Goal: Navigation & Orientation: Understand site structure

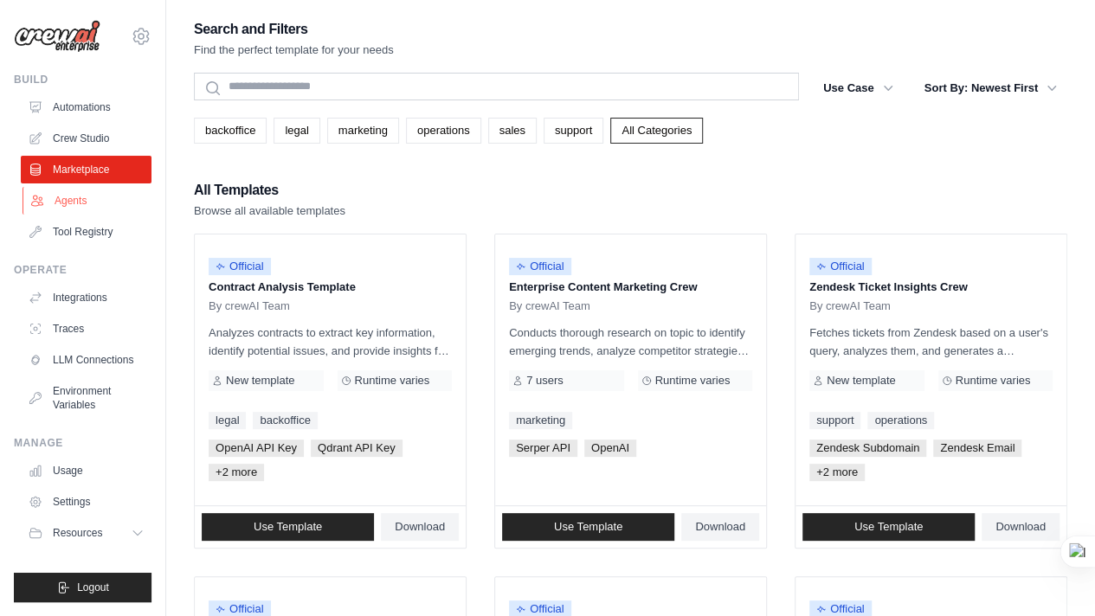
click at [67, 200] on link "Agents" at bounding box center [87, 201] width 131 height 28
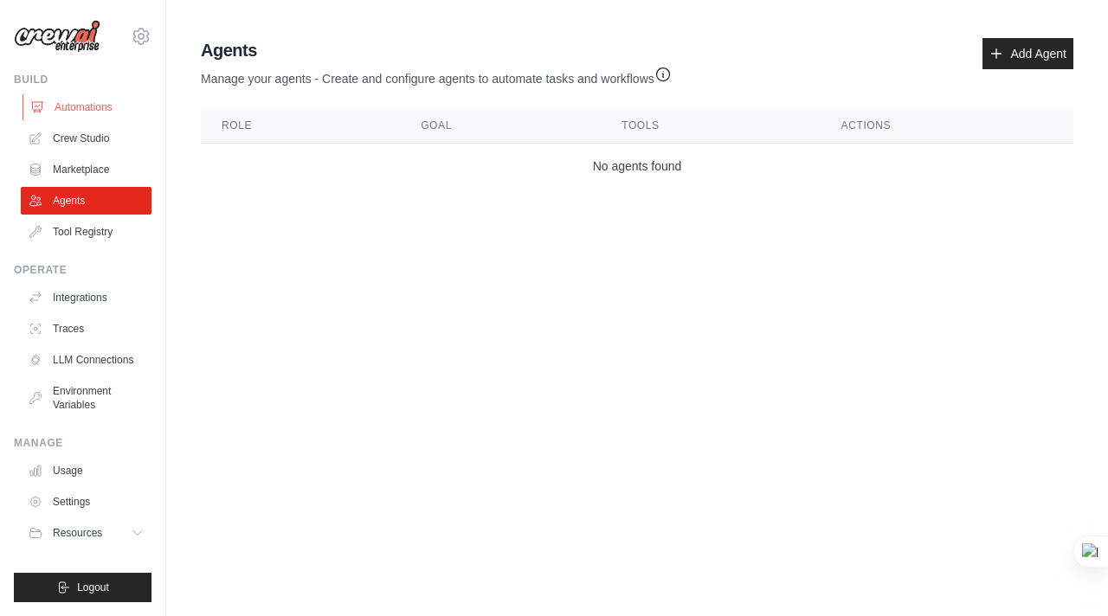
click at [80, 103] on link "Automations" at bounding box center [87, 107] width 131 height 28
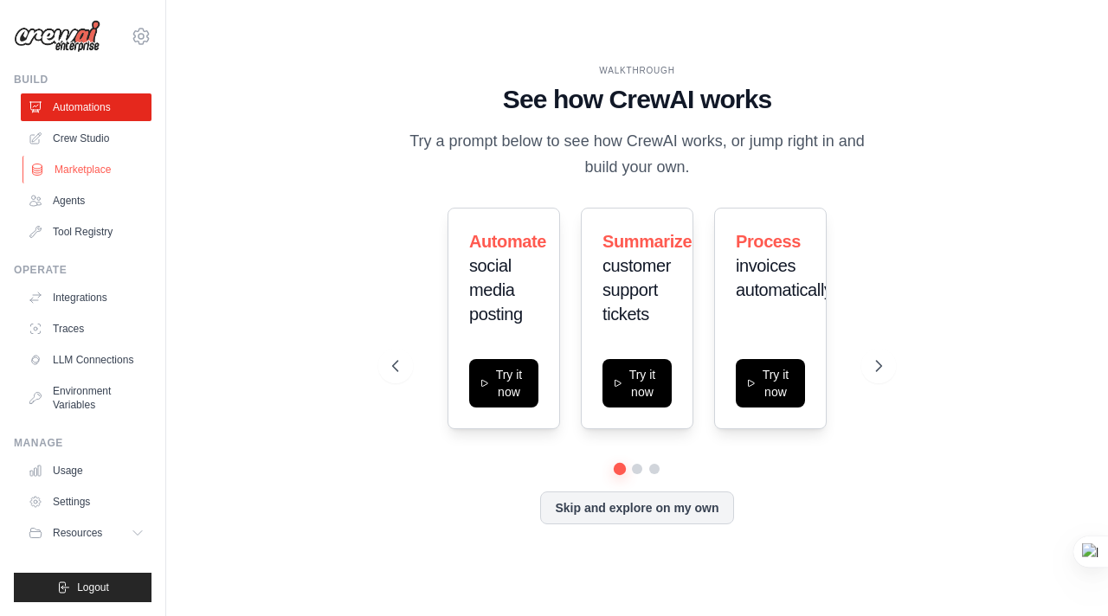
click at [55, 174] on link "Marketplace" at bounding box center [87, 170] width 131 height 28
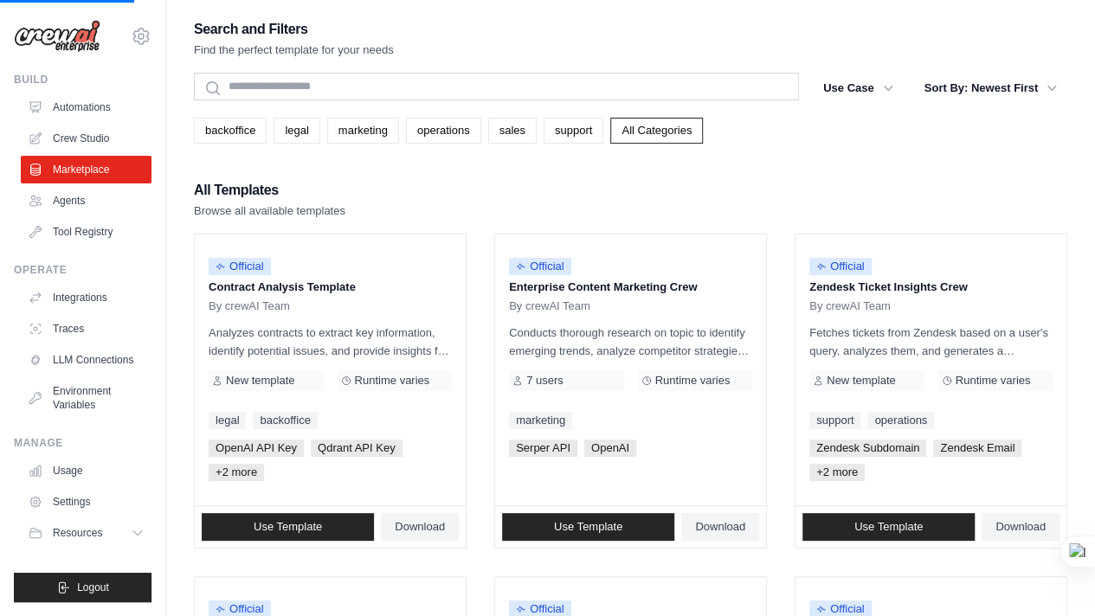
click at [61, 254] on ul "Build Automations Crew Studio Marketplace Agents" at bounding box center [83, 338] width 138 height 530
click at [66, 233] on link "Tool Registry" at bounding box center [86, 232] width 131 height 28
